Goal: Transaction & Acquisition: Purchase product/service

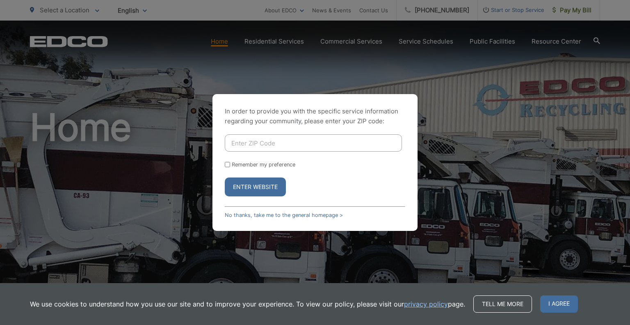
drag, startPoint x: 260, startPoint y: 133, endPoint x: 260, endPoint y: 139, distance: 5.3
click at [260, 134] on div "In order to provide you with the specific service information regarding your co…" at bounding box center [315, 162] width 205 height 137
click at [263, 146] on input "Enter ZIP Code" at bounding box center [313, 142] width 177 height 17
type input "92082"
click at [265, 177] on form "92082 Remember my preference Enter Website" at bounding box center [315, 165] width 181 height 62
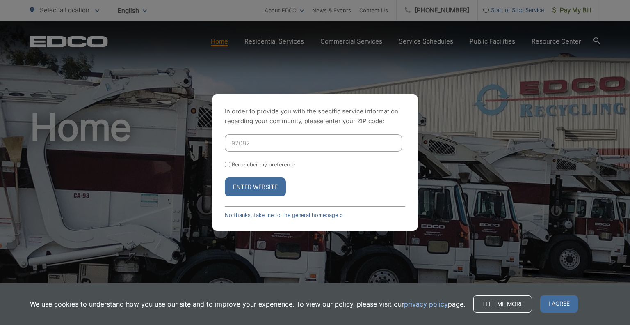
click at [267, 187] on button "Enter Website" at bounding box center [255, 186] width 61 height 19
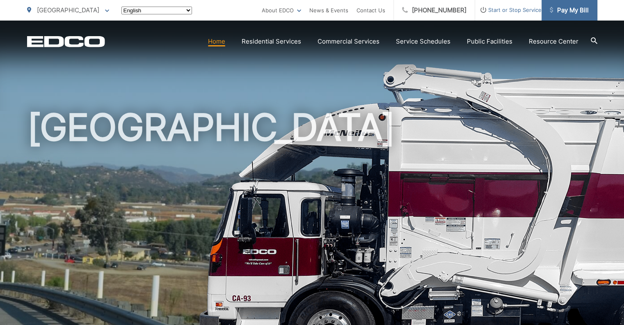
click at [574, 8] on span "Pay My Bill" at bounding box center [569, 10] width 39 height 10
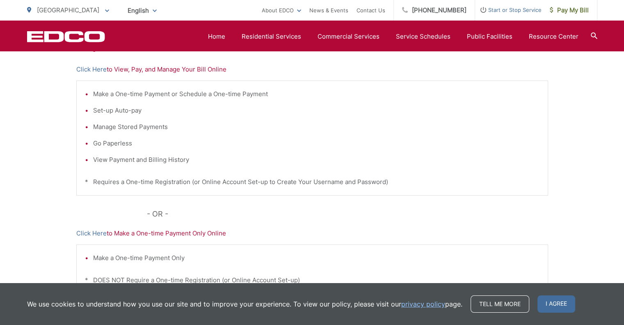
scroll to position [164, 0]
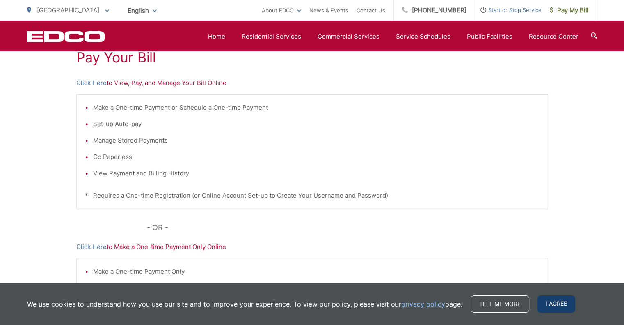
click at [558, 306] on span "I agree" at bounding box center [557, 303] width 38 height 17
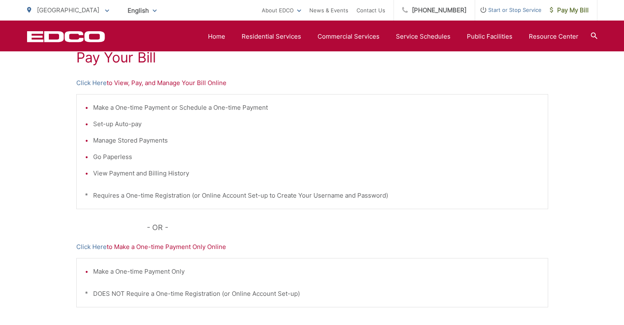
click at [144, 243] on p "Click Here to Make a One-time Payment Only Online" at bounding box center [312, 247] width 472 height 10
click at [97, 247] on link "Click Here" at bounding box center [91, 247] width 30 height 10
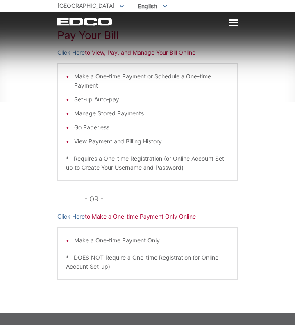
scroll to position [74, 0]
